Goal: Find specific page/section: Find specific page/section

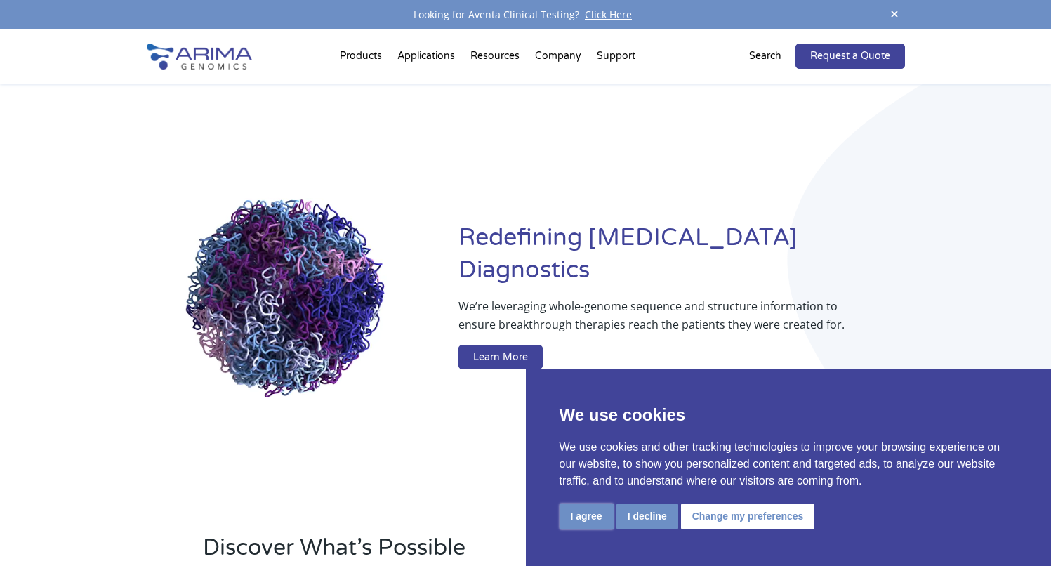
click at [579, 507] on button "I agree" at bounding box center [586, 516] width 54 height 26
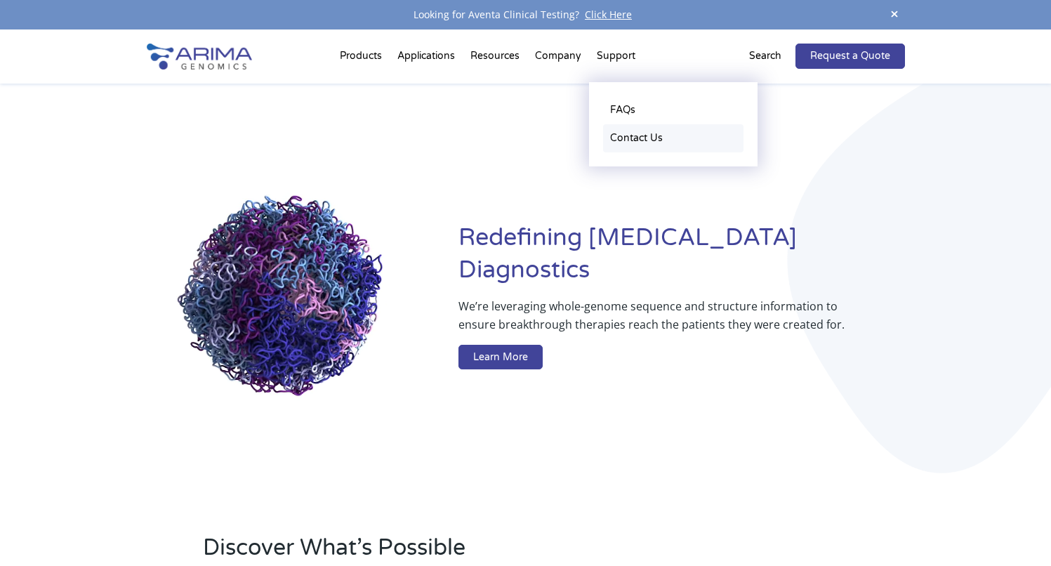
click at [611, 138] on link "Contact Us" at bounding box center [673, 138] width 140 height 28
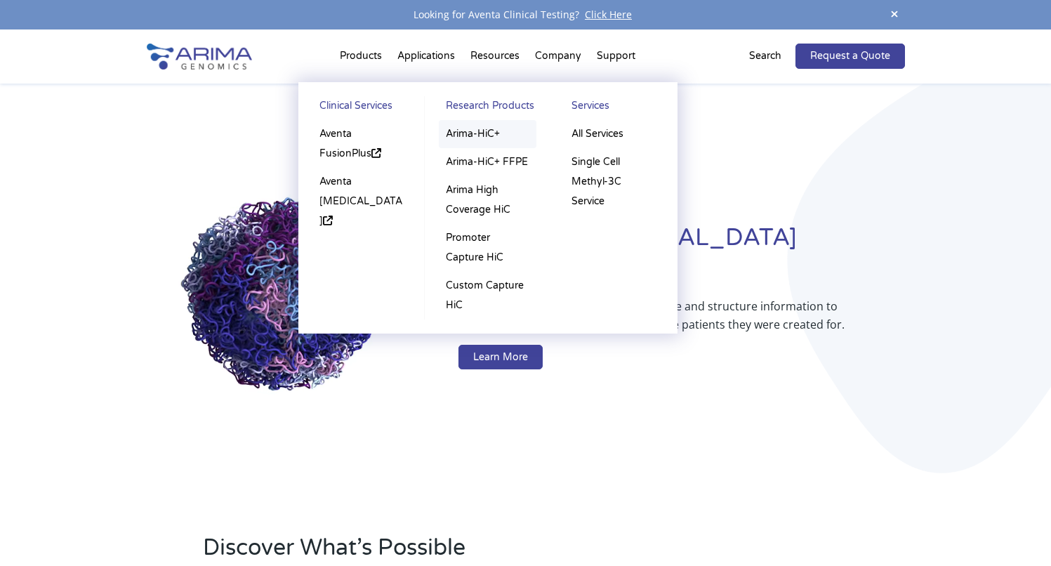
click at [455, 137] on link "Arima-HiC+" at bounding box center [488, 134] width 98 height 28
